Goal: Task Accomplishment & Management: Manage account settings

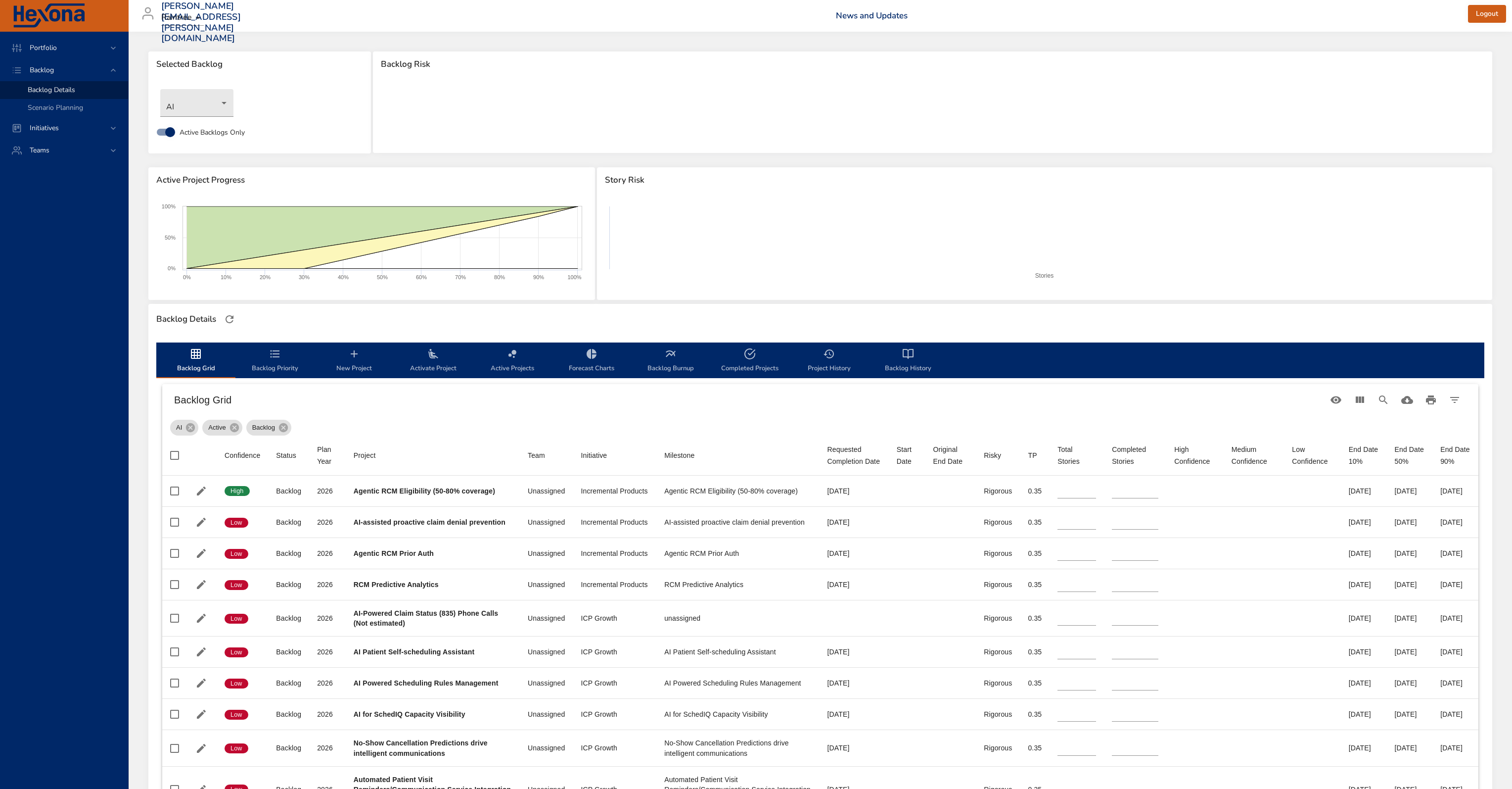
click at [219, 116] on body "Portfolio Backlog Backlog Details Scenario Planning Initiatives Teams [PERSON_N…" at bounding box center [756, 394] width 1512 height 789
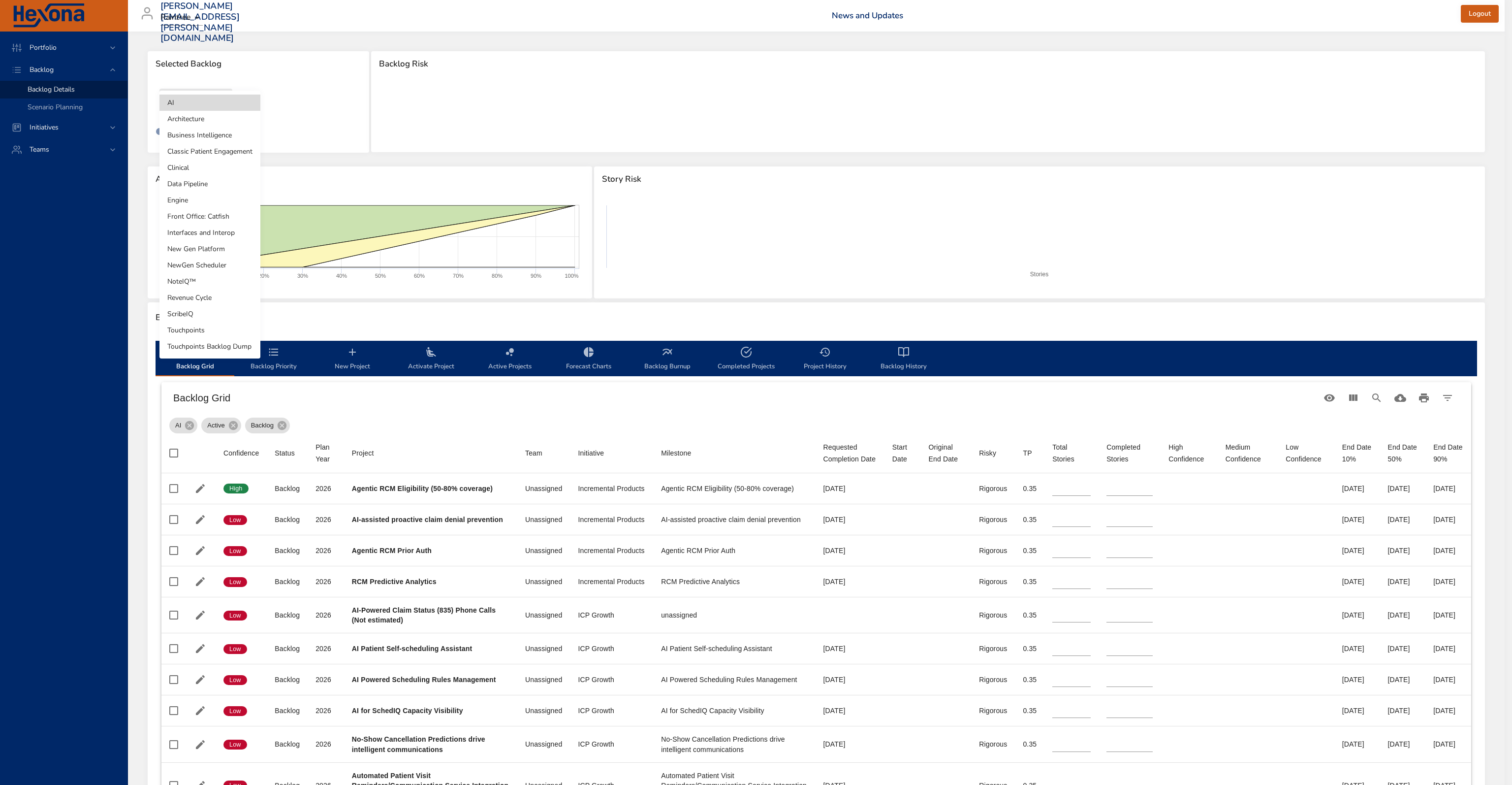
click at [212, 217] on li "Front Office: Catfish" at bounding box center [209, 216] width 101 height 16
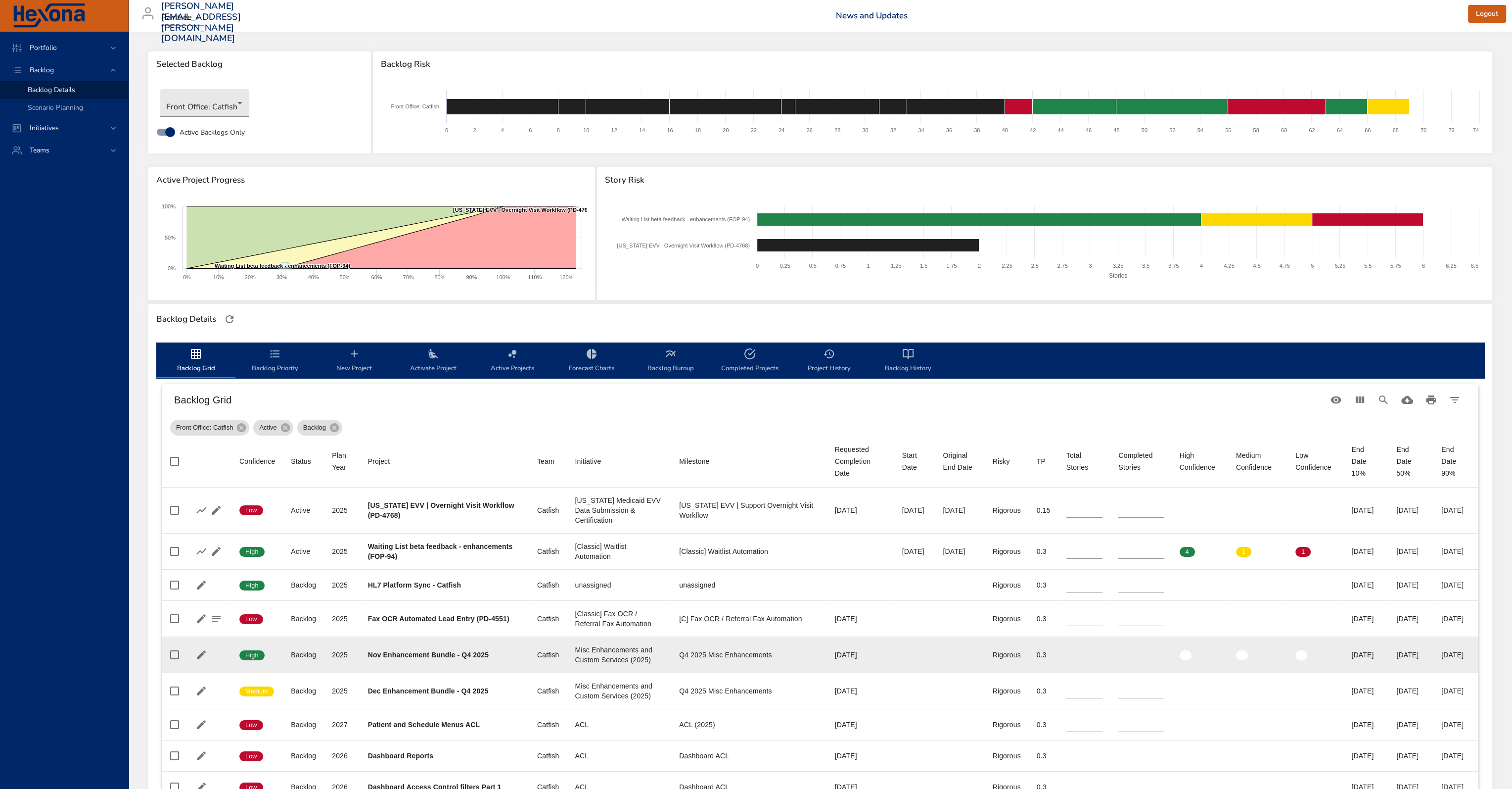
drag, startPoint x: 692, startPoint y: 437, endPoint x: 796, endPoint y: 684, distance: 268.0
click at [692, 437] on th "Milestone" at bounding box center [749, 461] width 156 height 52
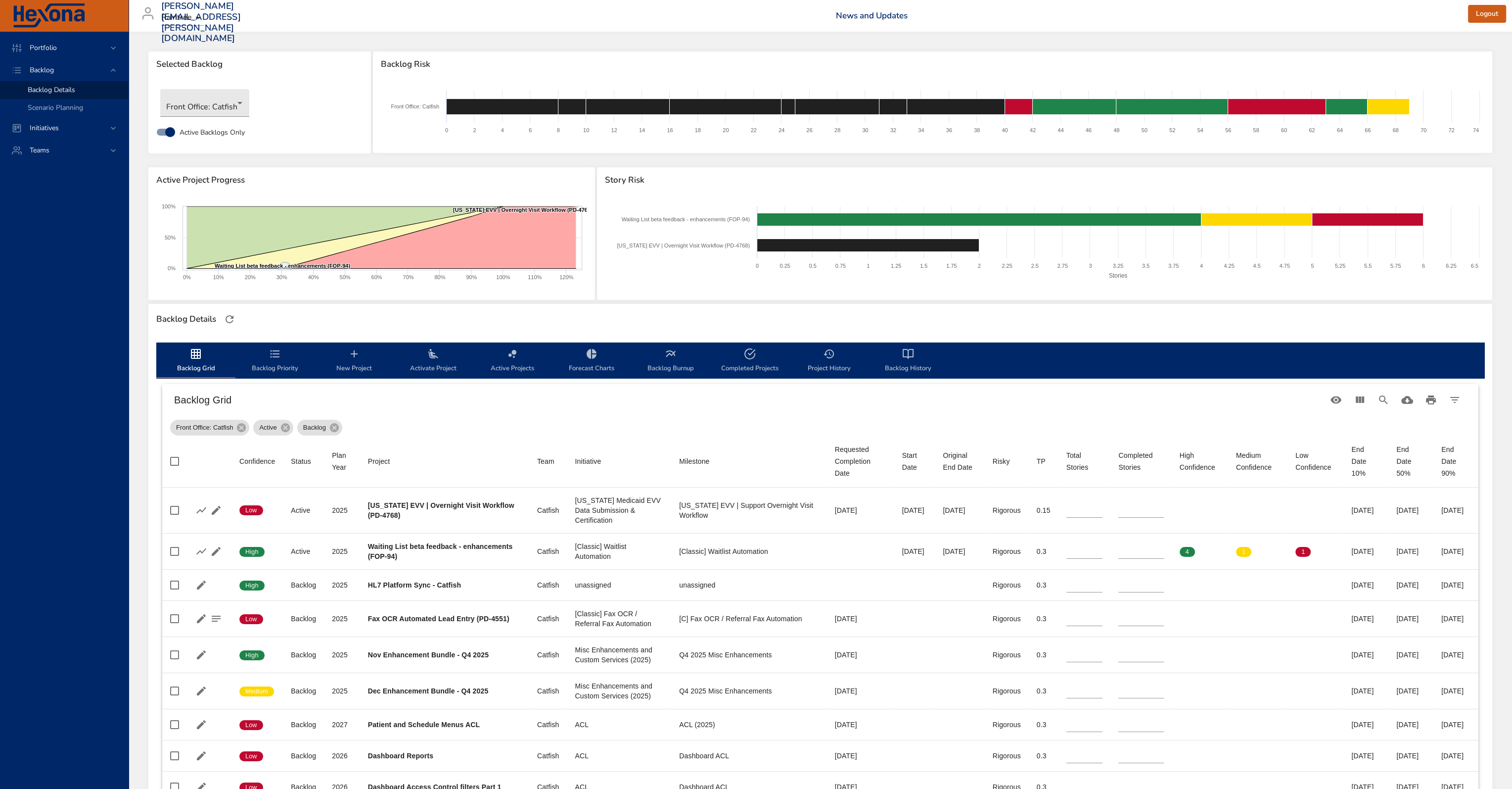
click at [525, 424] on div "Front Office: Catfish Active Backlog" at bounding box center [820, 426] width 1301 height 20
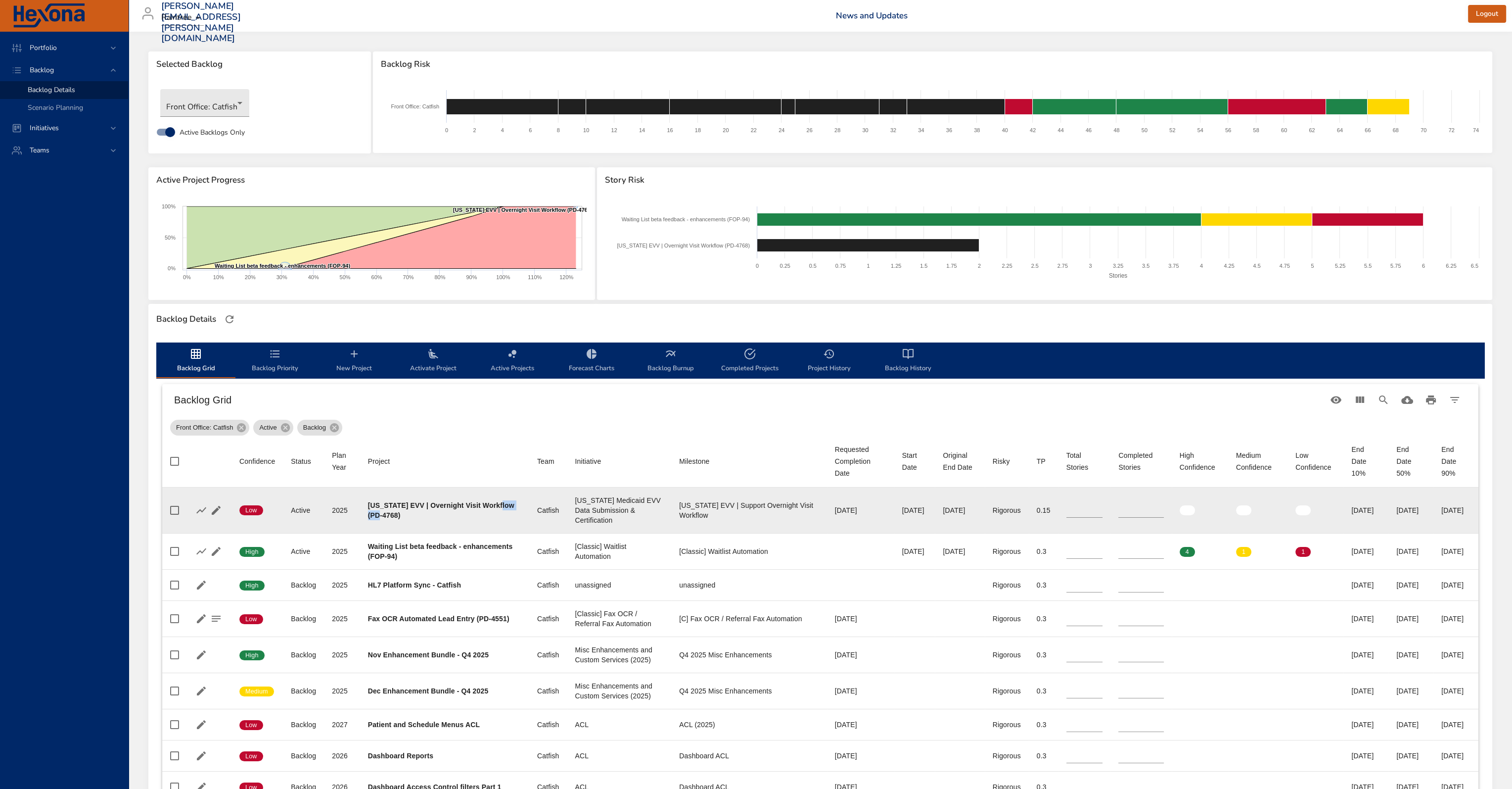
drag, startPoint x: 398, startPoint y: 513, endPoint x: 370, endPoint y: 512, distance: 28.0
click at [370, 512] on b "[US_STATE] EVV | Overnight Visit Workflow (PD-4768)" at bounding box center [442, 510] width 147 height 18
copy b "PD-4768"
click at [212, 511] on icon "button" at bounding box center [216, 510] width 12 height 12
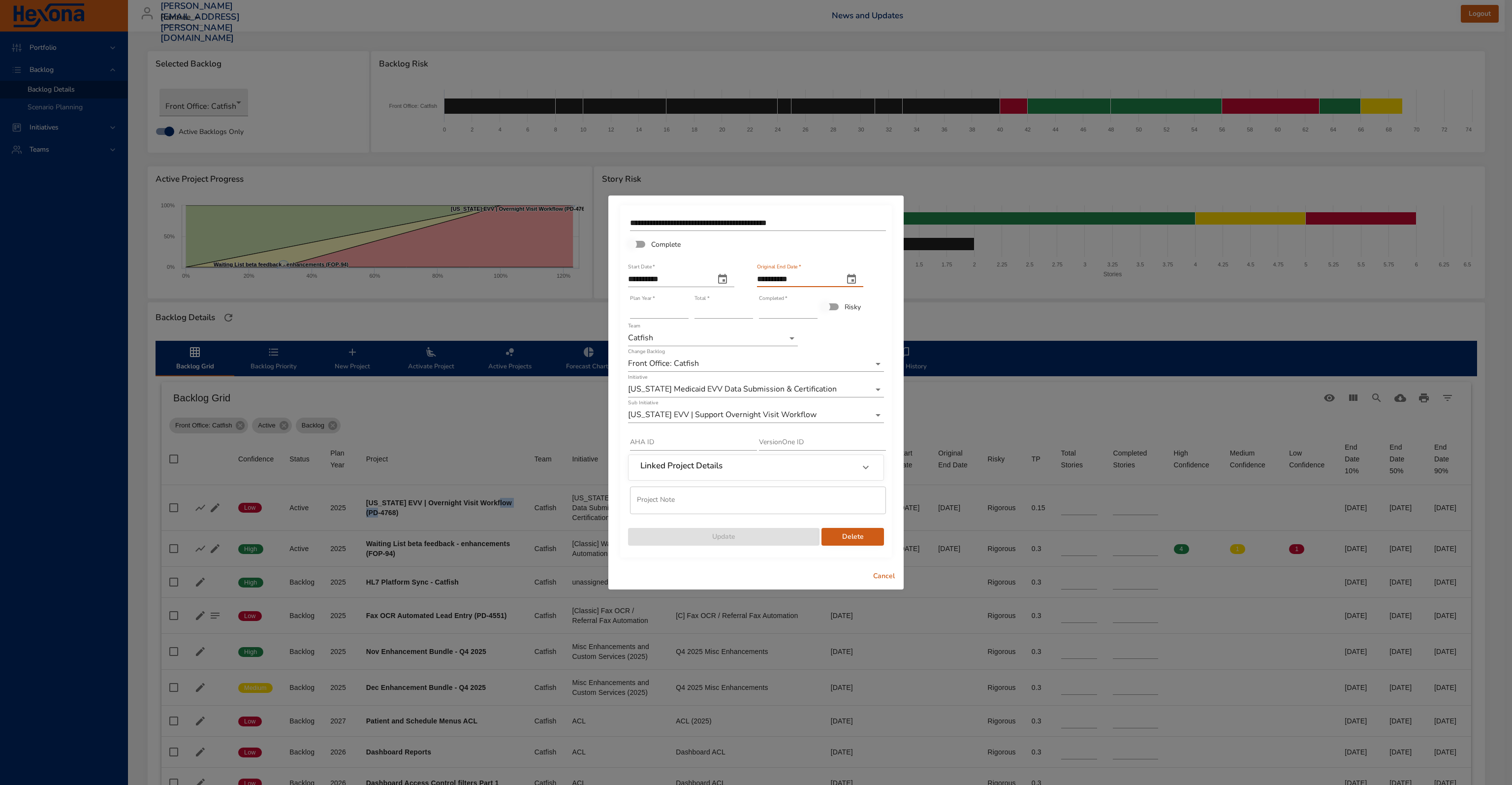
click at [810, 278] on input "**********" at bounding box center [796, 279] width 79 height 15
click at [858, 280] on icon "original end date" at bounding box center [852, 279] width 12 height 12
click at [788, 372] on p "16" at bounding box center [785, 372] width 8 height 10
type input "**********"
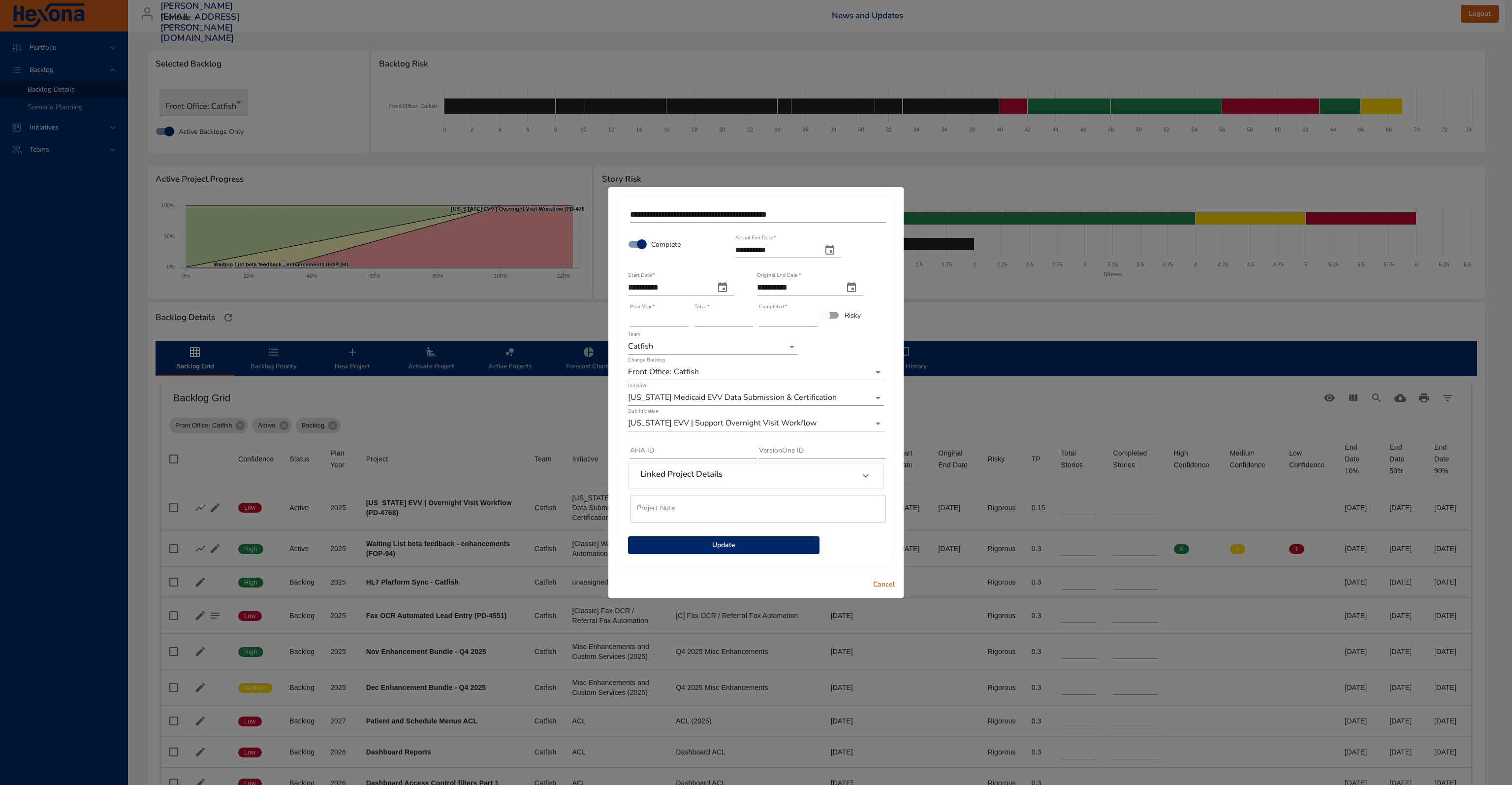
click at [886, 589] on span "Cancel" at bounding box center [884, 584] width 24 height 13
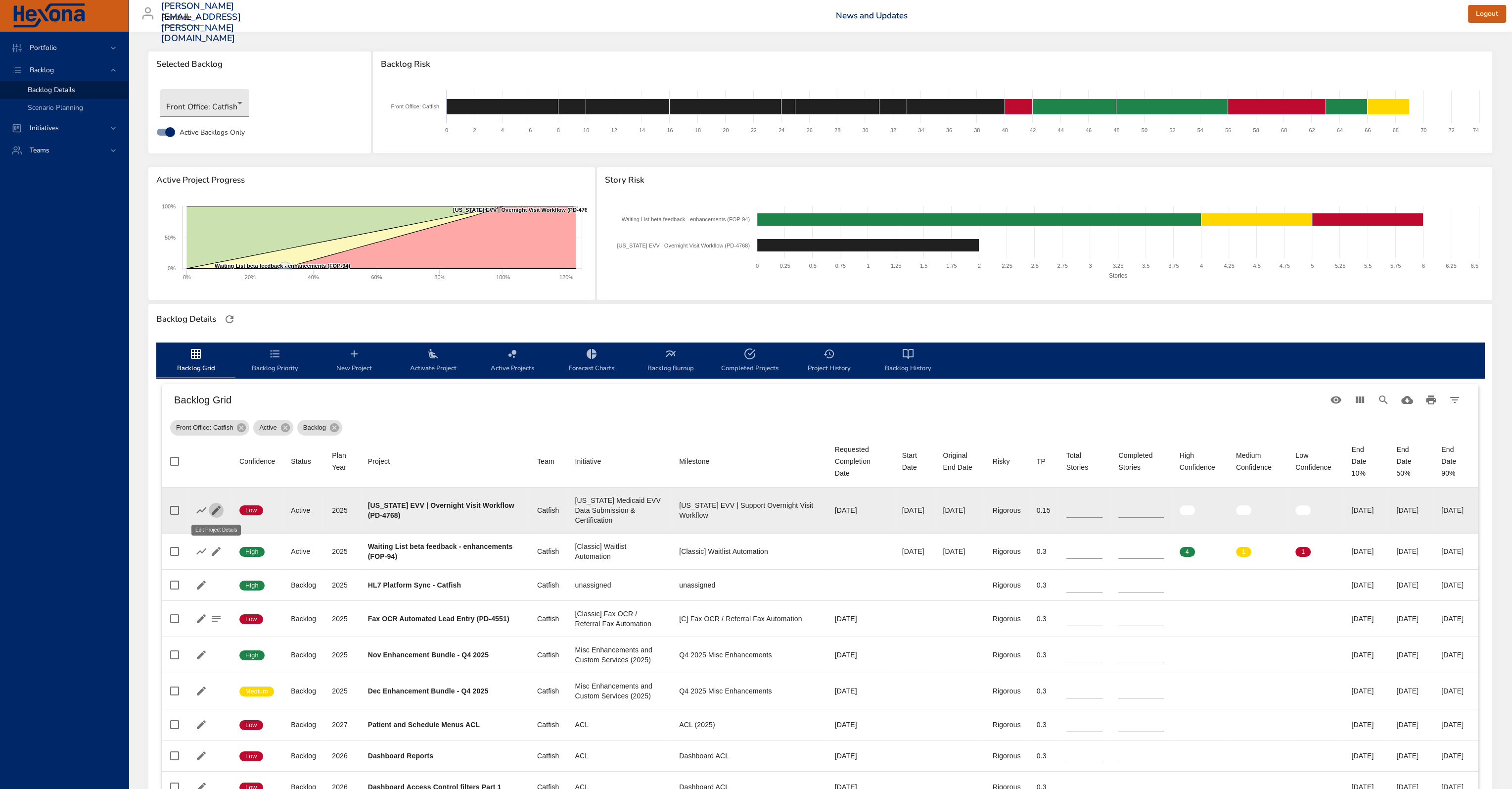
click at [216, 510] on icon "button" at bounding box center [216, 510] width 9 height 9
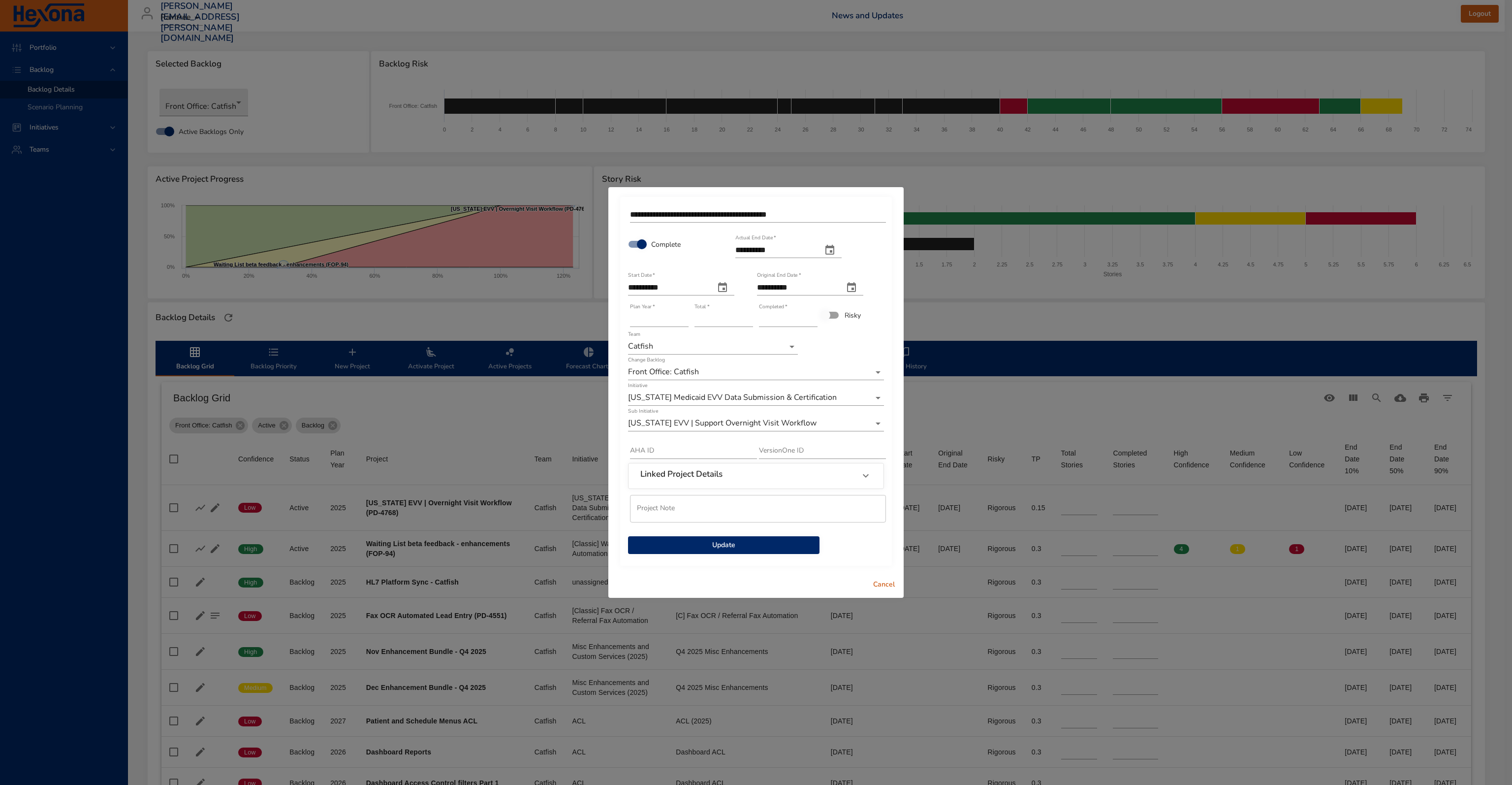
click at [749, 249] on input "**********" at bounding box center [774, 249] width 79 height 15
click at [834, 247] on icon "actual end date" at bounding box center [830, 249] width 9 height 10
click at [765, 342] on p "16" at bounding box center [763, 342] width 8 height 10
type input "**********"
click at [733, 543] on span "Update" at bounding box center [724, 545] width 176 height 13
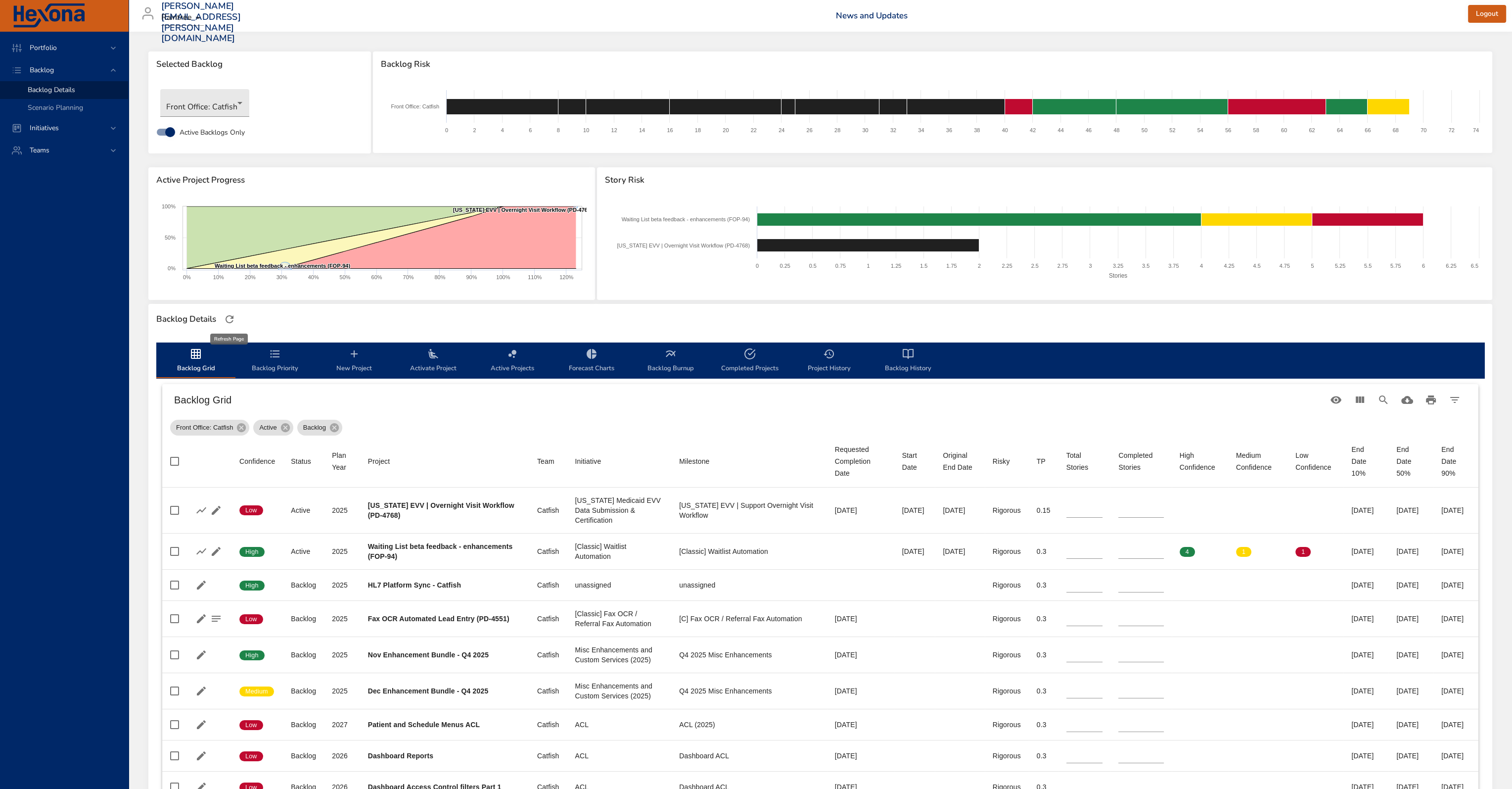
click at [233, 325] on button "button" at bounding box center [230, 319] width 15 height 15
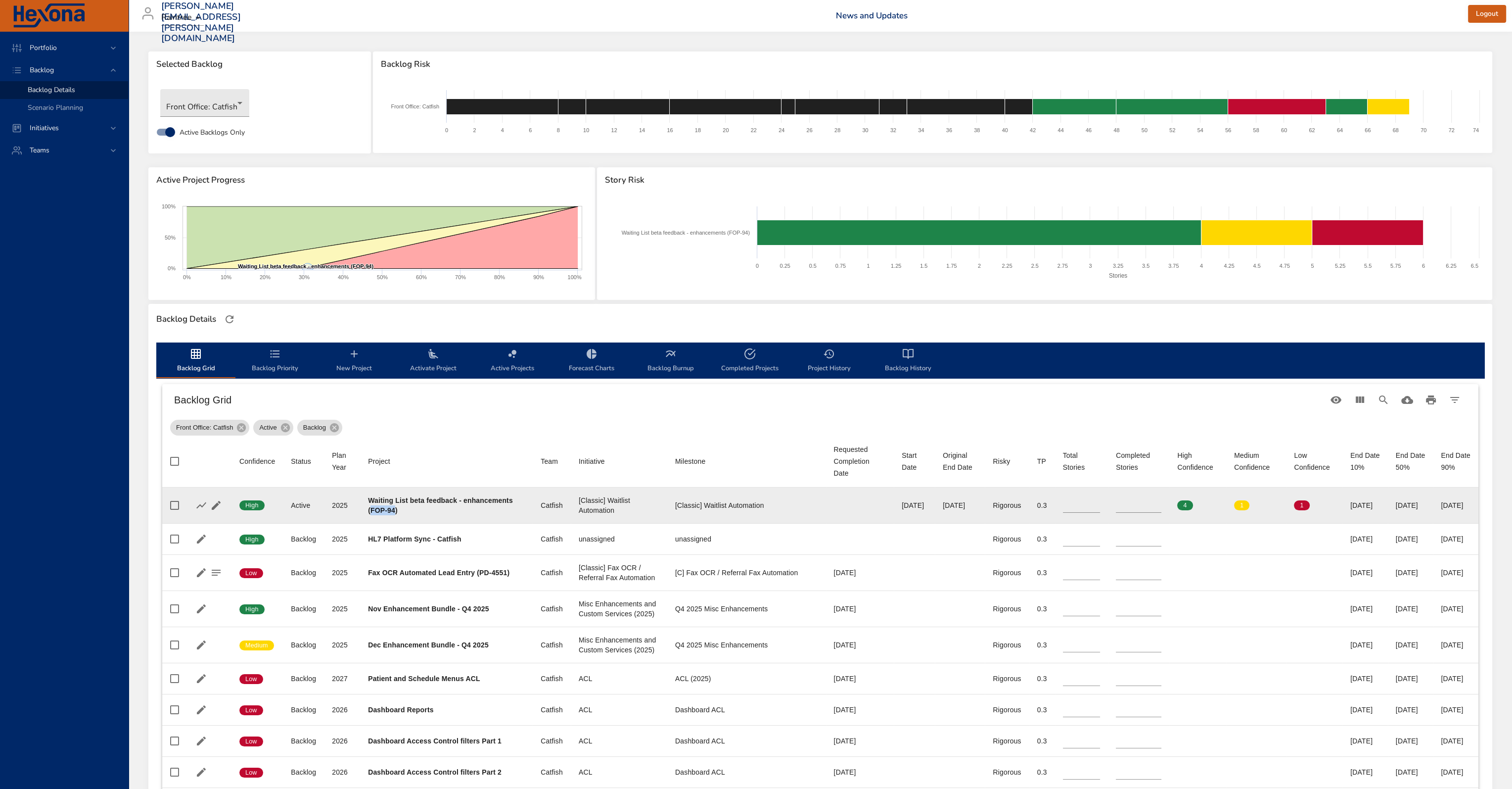
drag, startPoint x: 422, startPoint y: 509, endPoint x: 445, endPoint y: 507, distance: 23.1
click at [445, 507] on b "Waiting List beta feedback - enhancements (FOP-94)" at bounding box center [441, 505] width 145 height 18
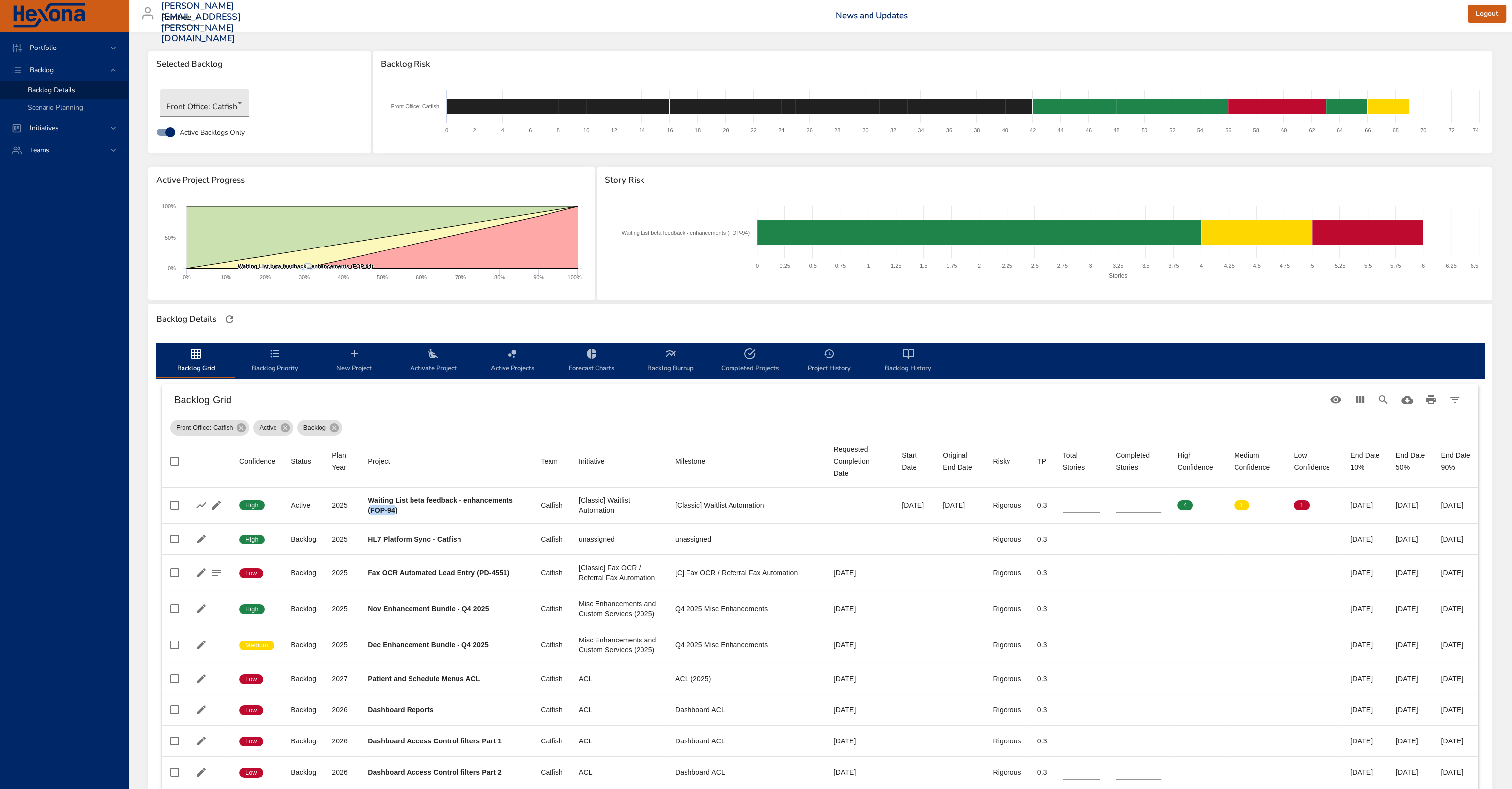
copy b "FOP-94"
